Goal: Transaction & Acquisition: Obtain resource

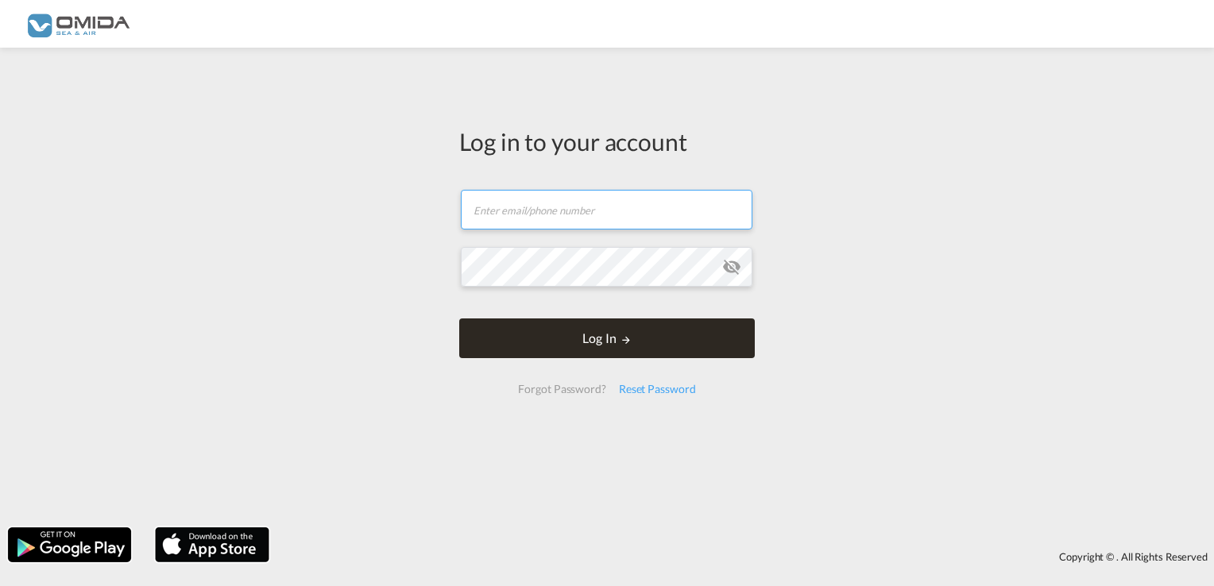
type input "[PERSON_NAME][EMAIL_ADDRESS][DOMAIN_NAME]"
click at [552, 342] on button "Log In" at bounding box center [607, 339] width 296 height 40
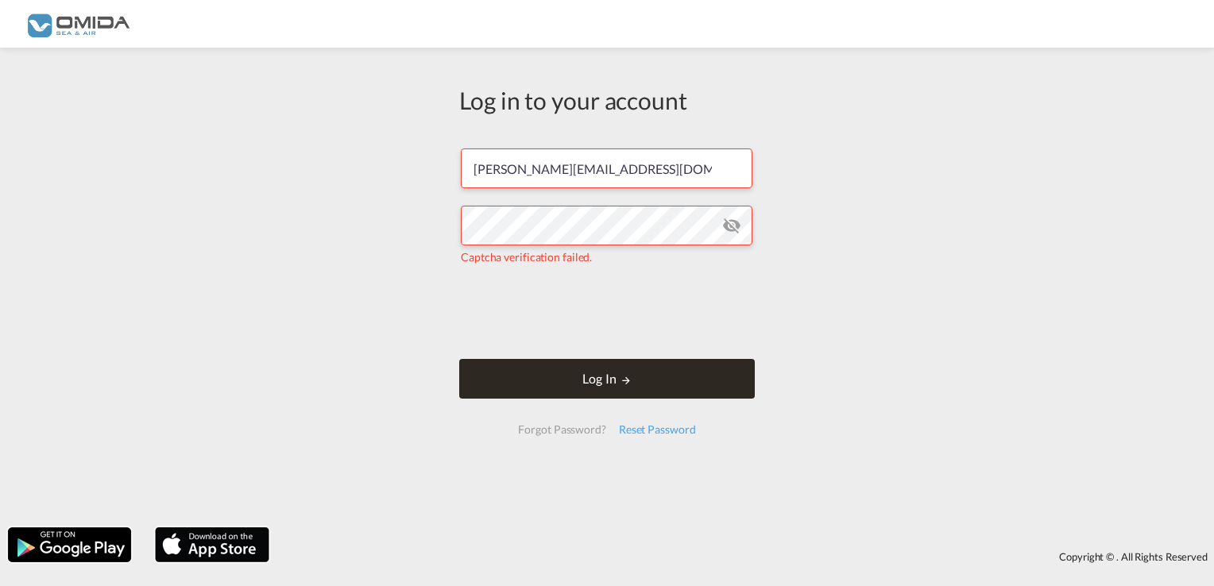
click at [668, 389] on button "Log In" at bounding box center [607, 379] width 296 height 40
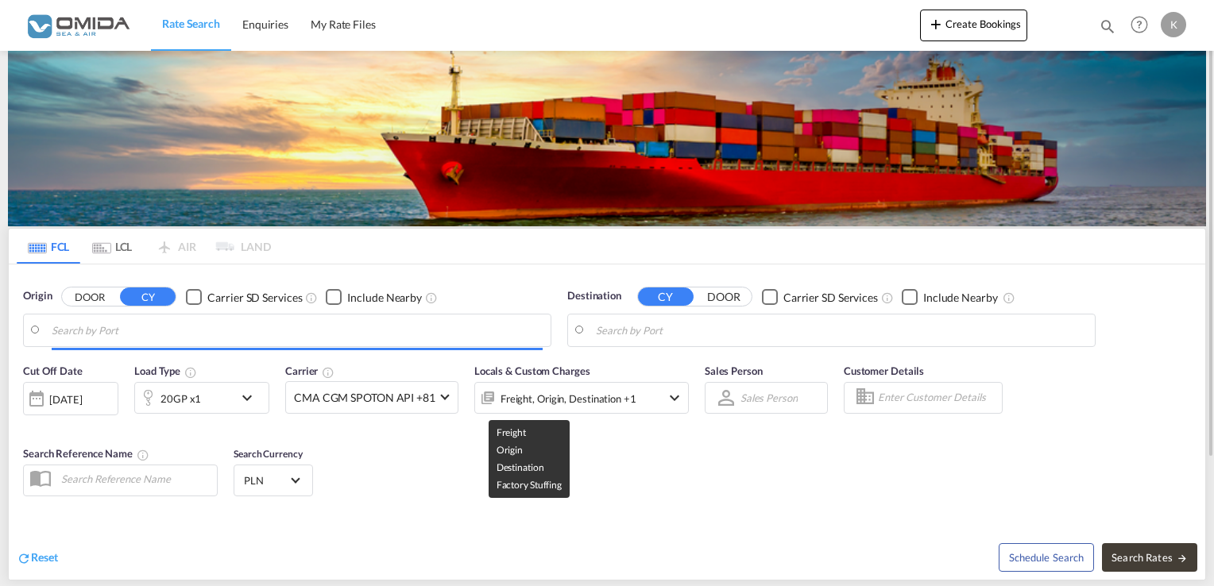
type input "Gdansk, PLGDN"
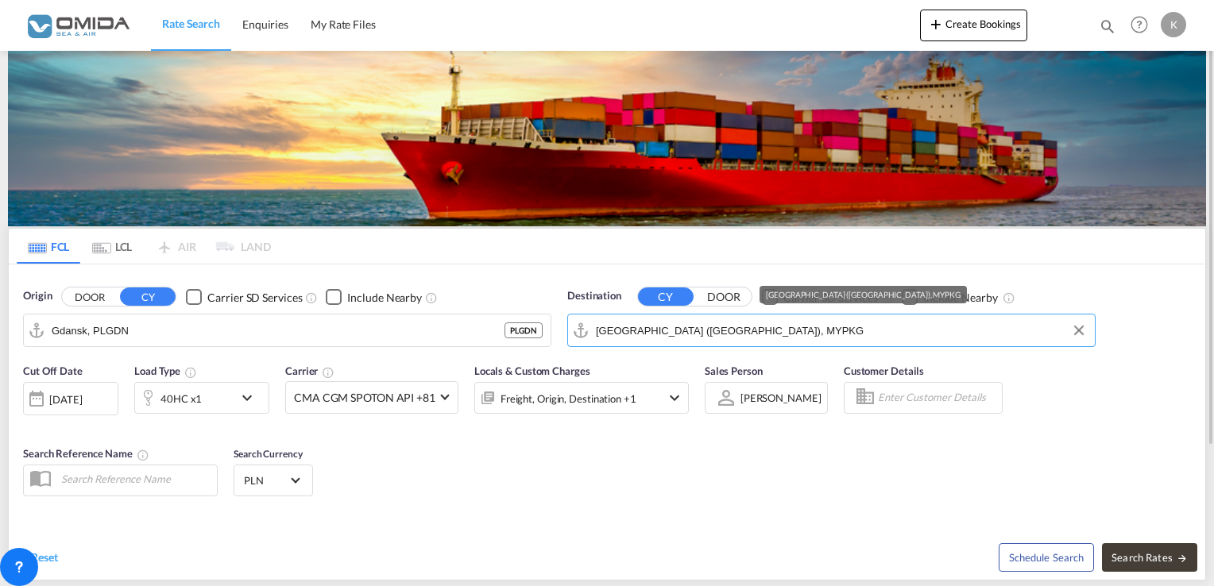
click at [722, 319] on input "[GEOGRAPHIC_DATA] ([GEOGRAPHIC_DATA]), MYPKG" at bounding box center [841, 331] width 491 height 24
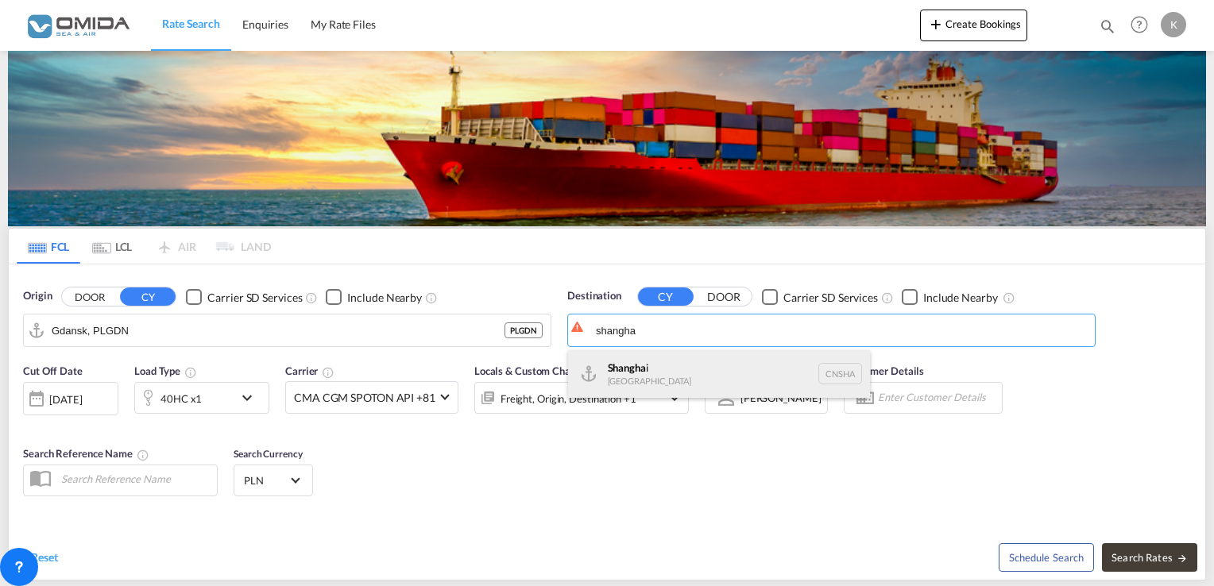
click at [699, 371] on div "Shangha i [GEOGRAPHIC_DATA] [GEOGRAPHIC_DATA]" at bounding box center [719, 374] width 302 height 48
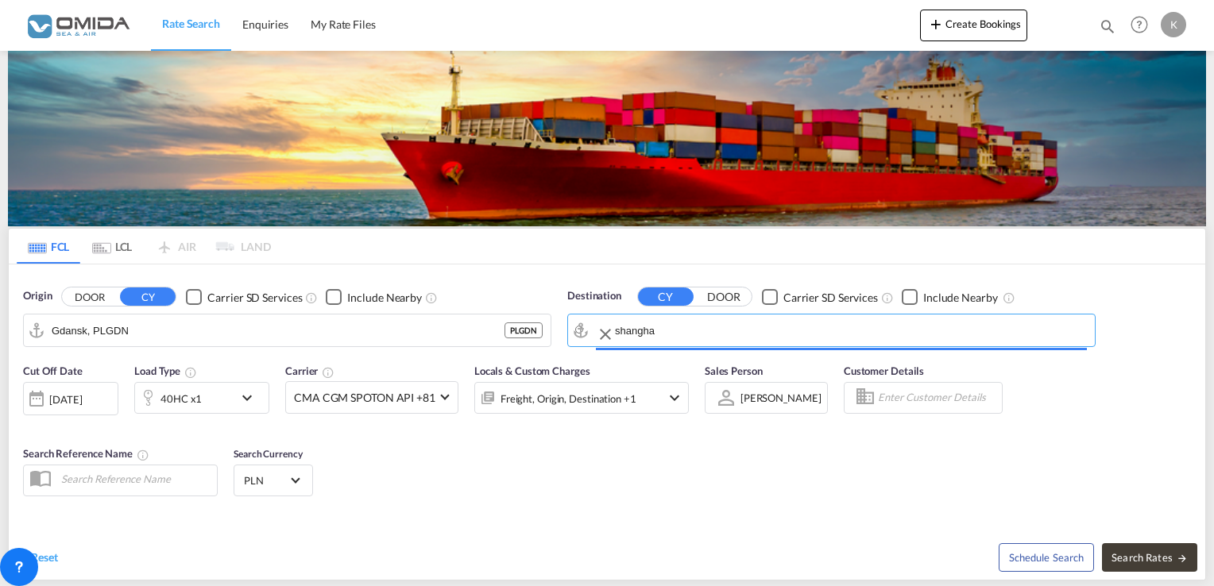
type input "[GEOGRAPHIC_DATA], [GEOGRAPHIC_DATA]"
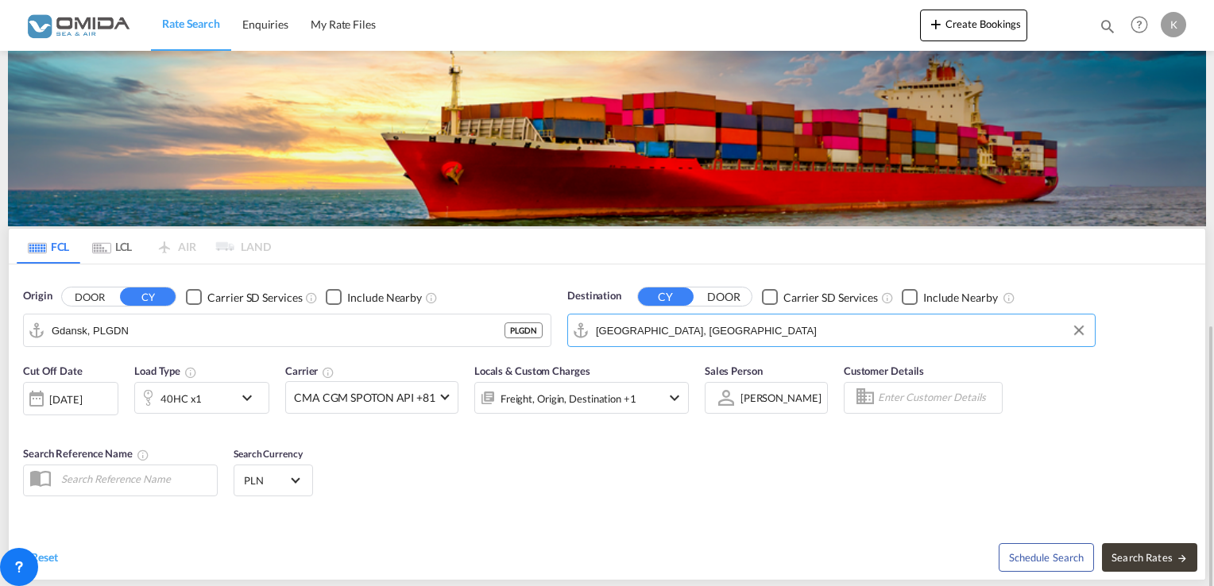
scroll to position [184, 0]
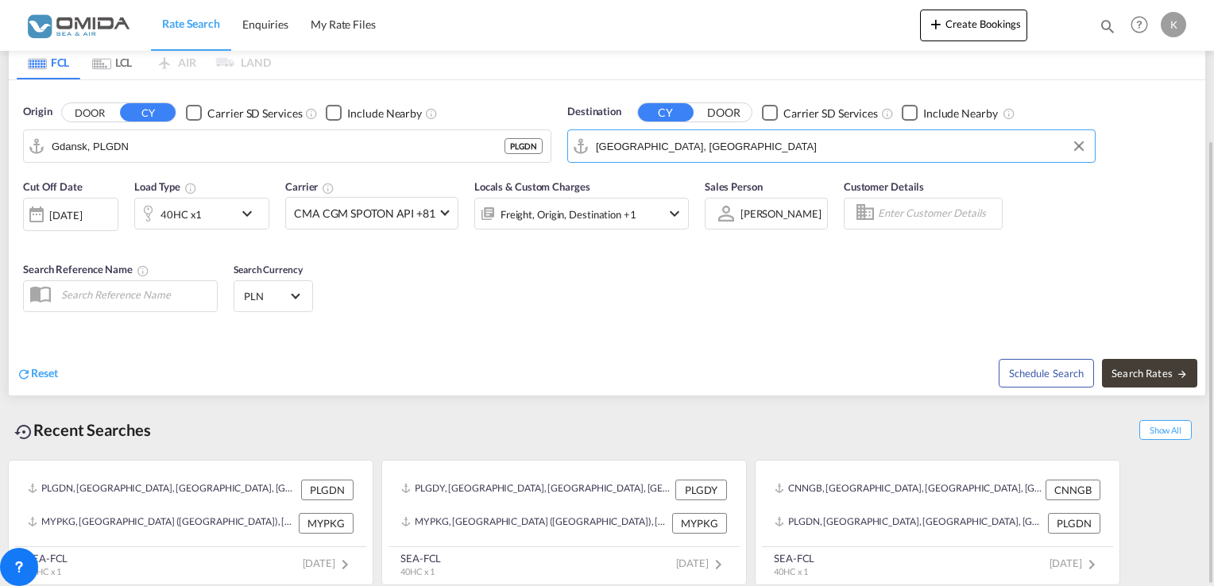
click at [82, 217] on div "[DATE]" at bounding box center [65, 215] width 33 height 14
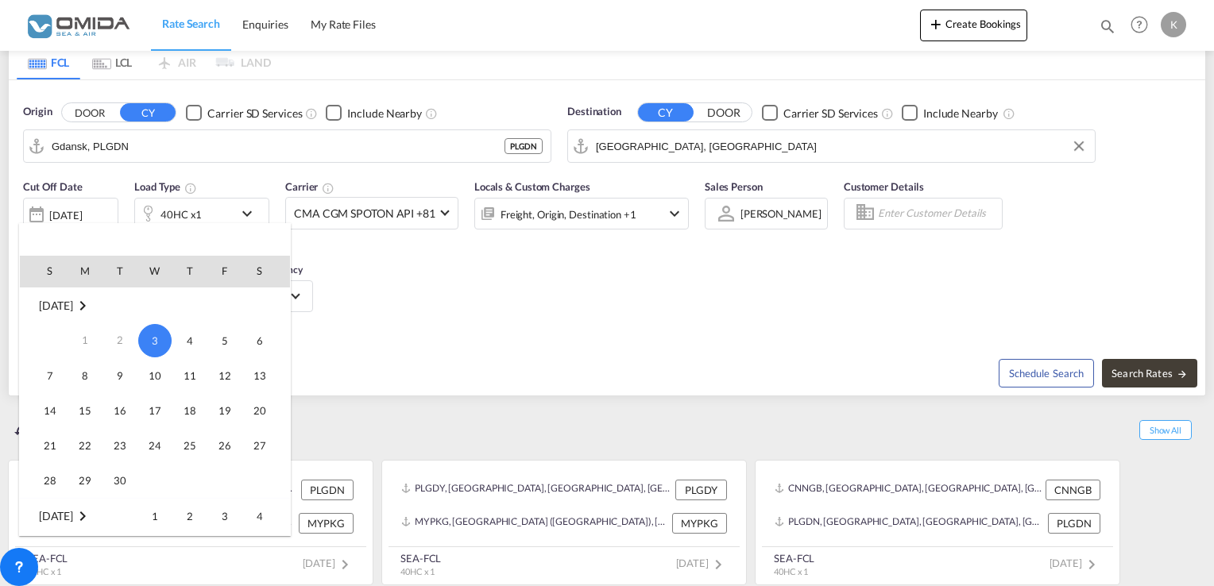
click at [160, 337] on span "3" at bounding box center [154, 340] width 33 height 33
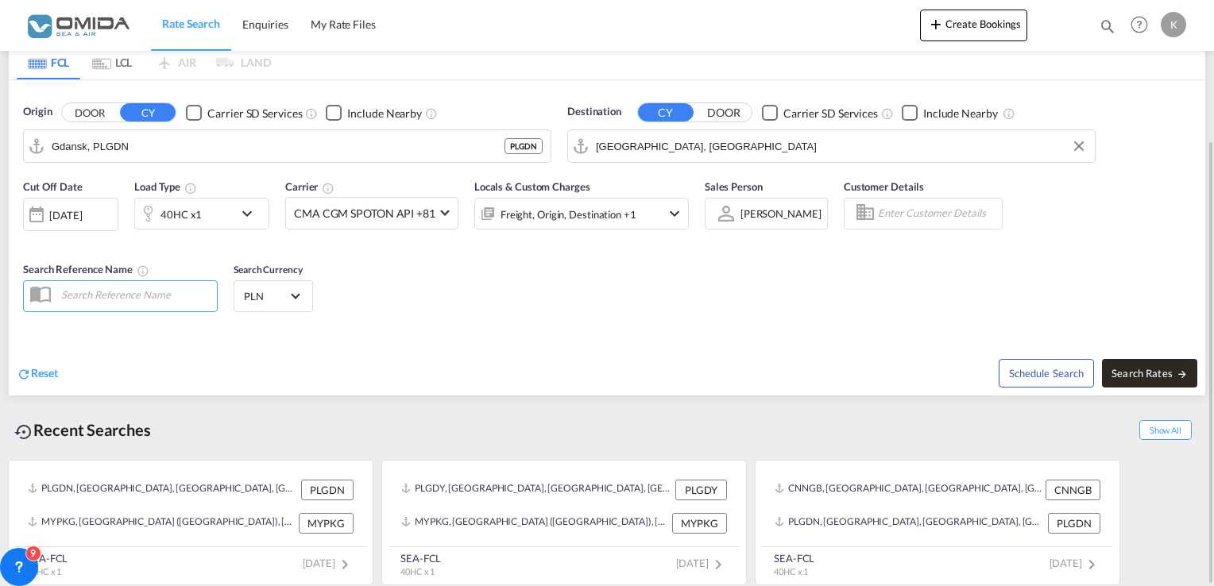
click at [1154, 365] on button "Search Rates" at bounding box center [1149, 373] width 95 height 29
type input "PLGDN to CNSHA / [DATE]"
